Goal: Find specific page/section: Find specific page/section

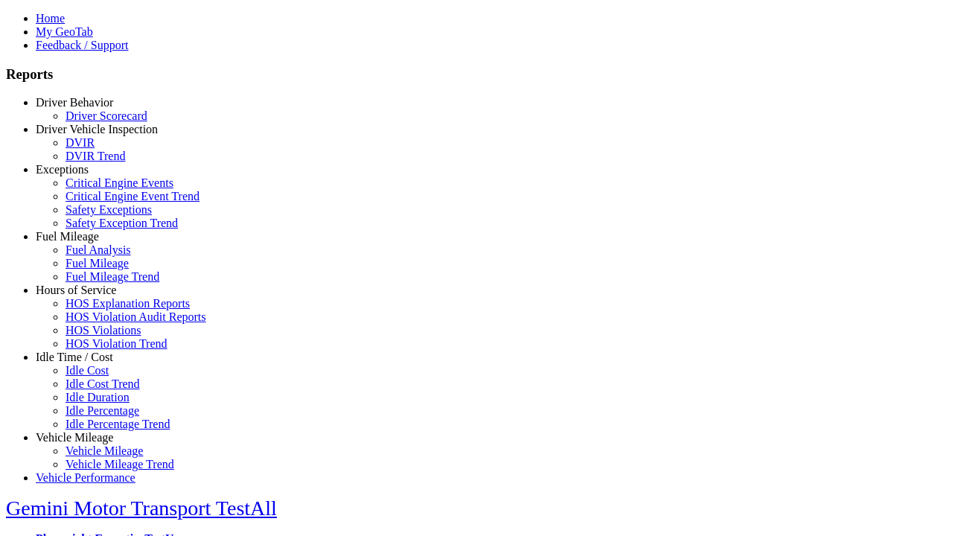
click at [86, 109] on link "Driver Behavior" at bounding box center [74, 102] width 77 height 13
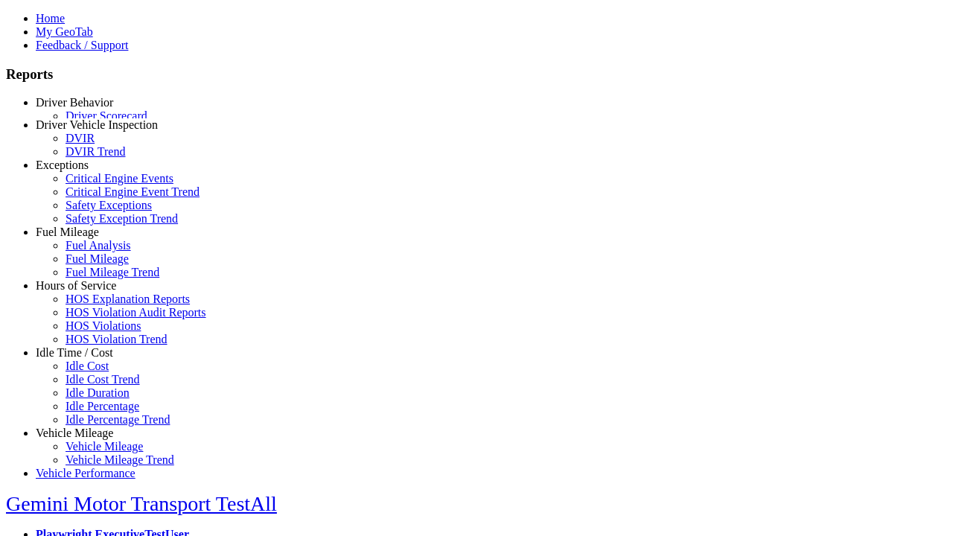
scroll to position [2, 0]
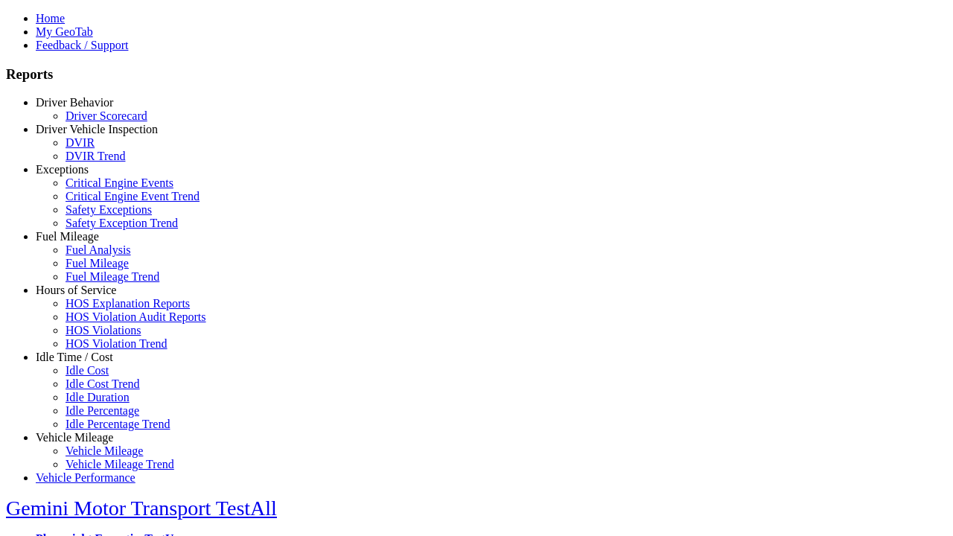
click at [97, 122] on link "Driver Scorecard" at bounding box center [107, 115] width 82 height 13
